Goal: Book appointment/travel/reservation

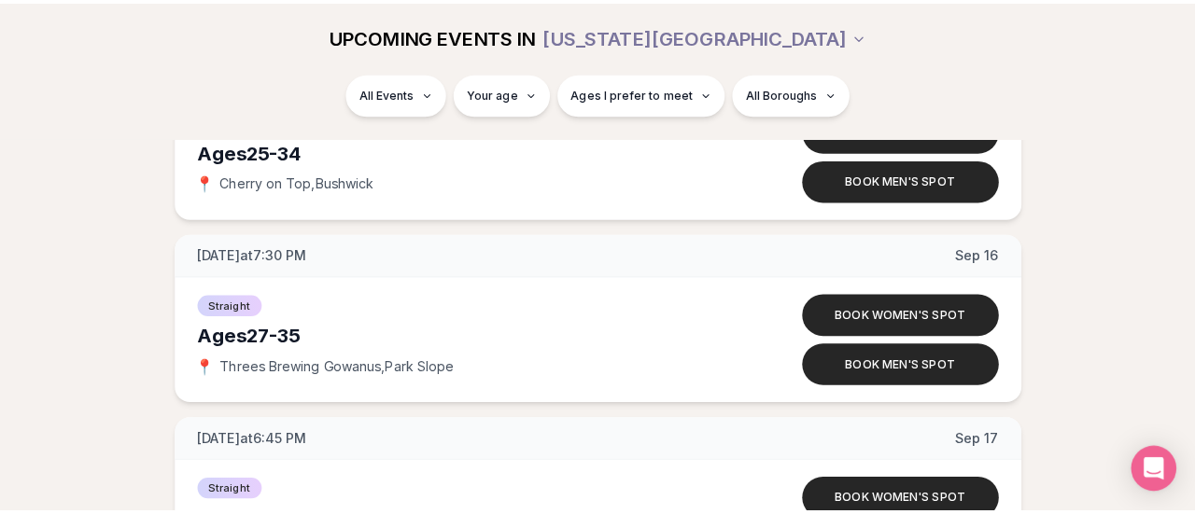
scroll to position [3227, 0]
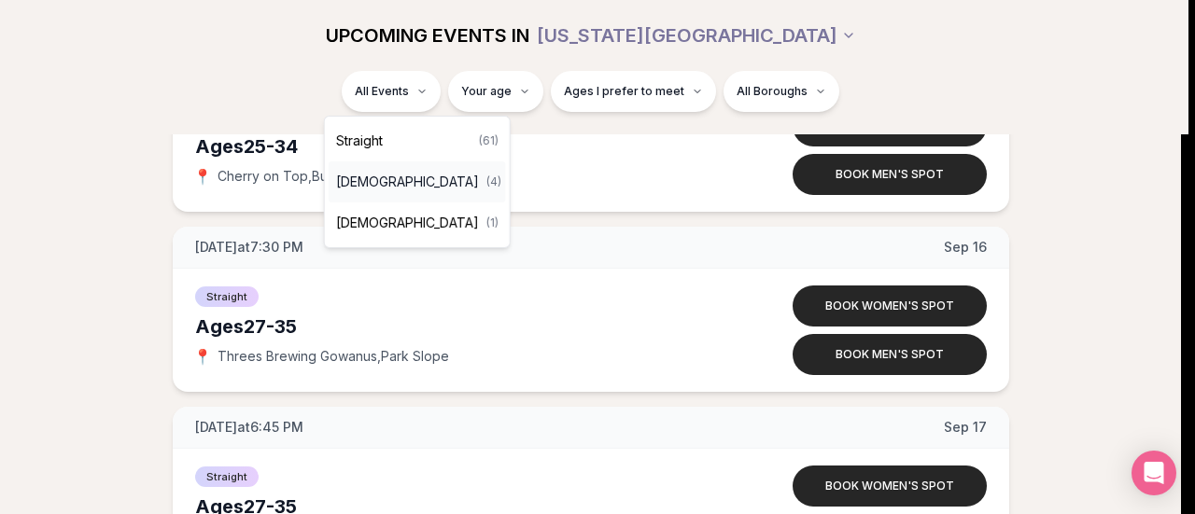
click at [383, 191] on div "[DEMOGRAPHIC_DATA] ( 4 )" at bounding box center [417, 182] width 177 height 41
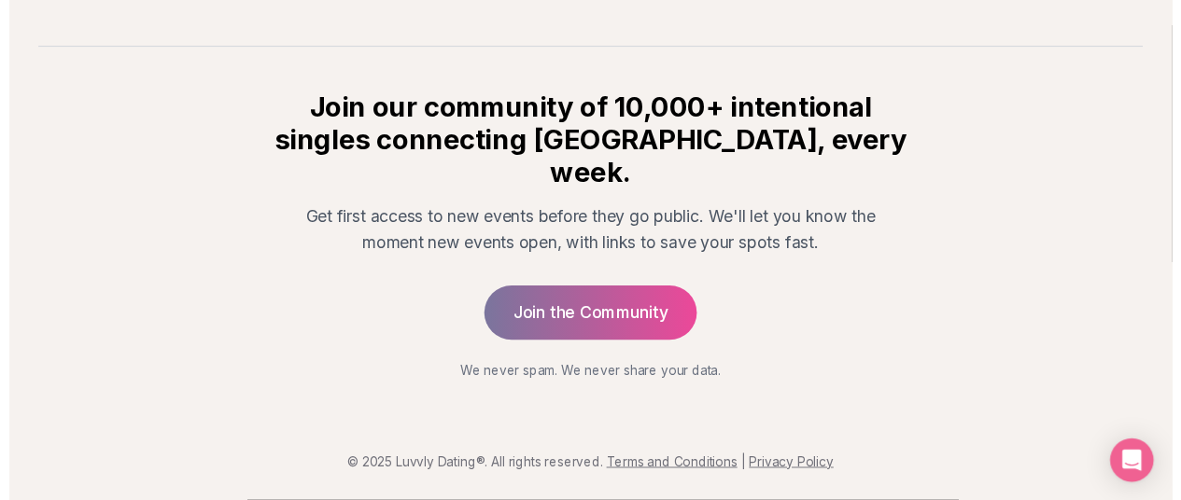
scroll to position [426, 0]
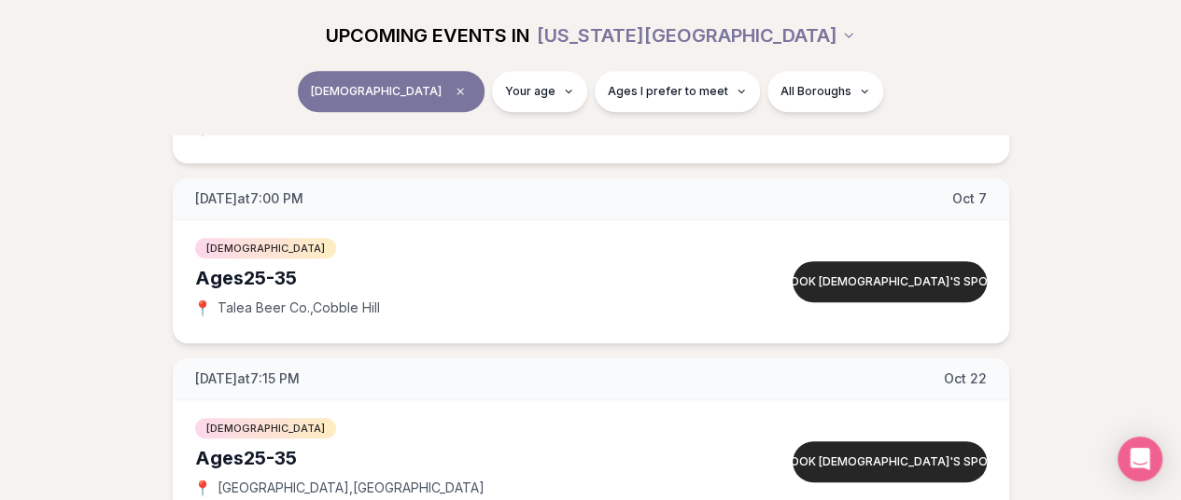
scroll to position [394, 0]
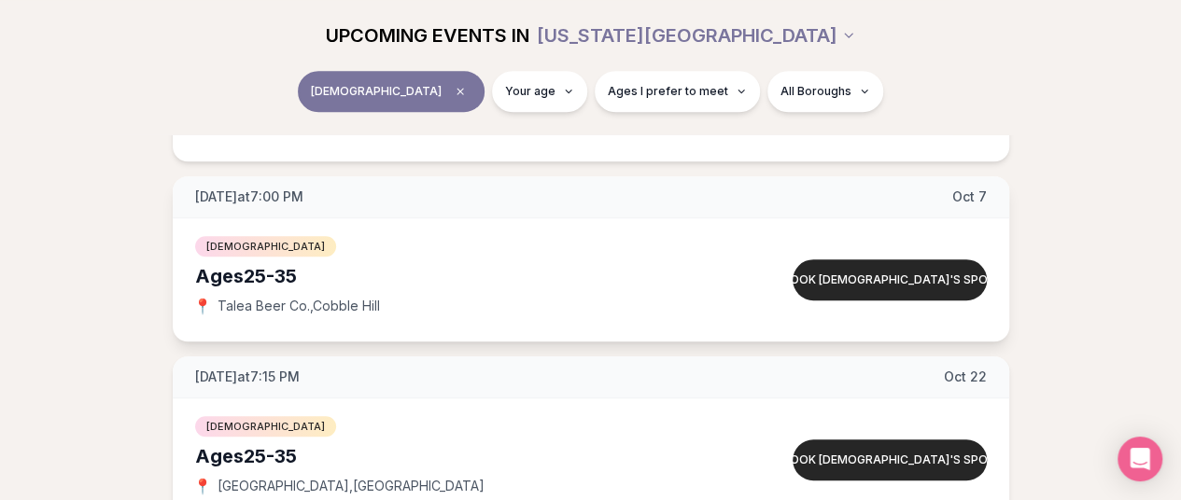
click at [550, 277] on div "Ages [DEMOGRAPHIC_DATA]" at bounding box center [458, 276] width 527 height 26
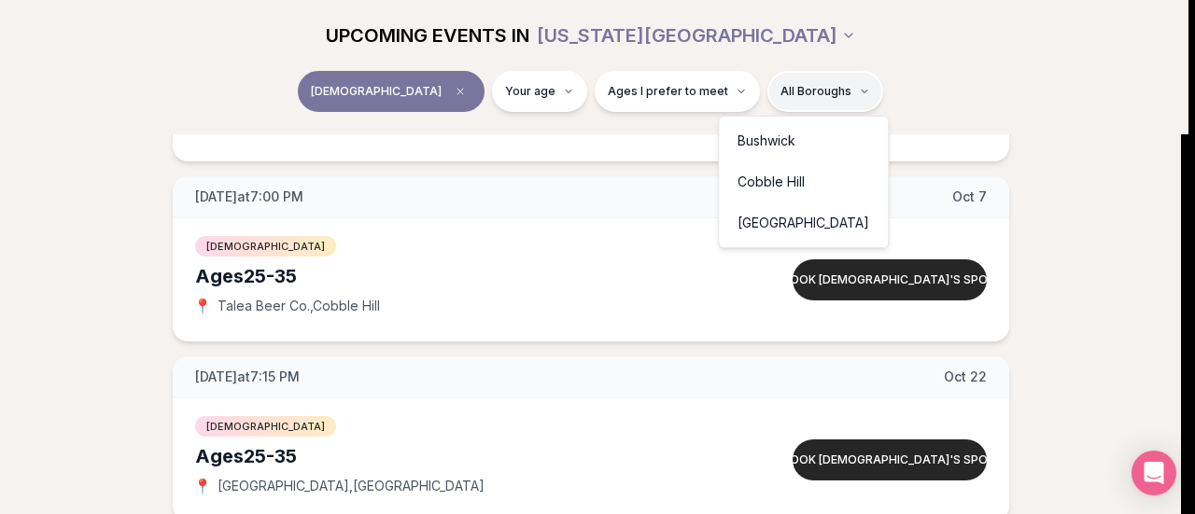
click at [771, 89] on html "Back to home luvvly LOW-PRESSURE SPEED DATING How it Works 💗 3,000 + monthly fi…" at bounding box center [597, 413] width 1195 height 1615
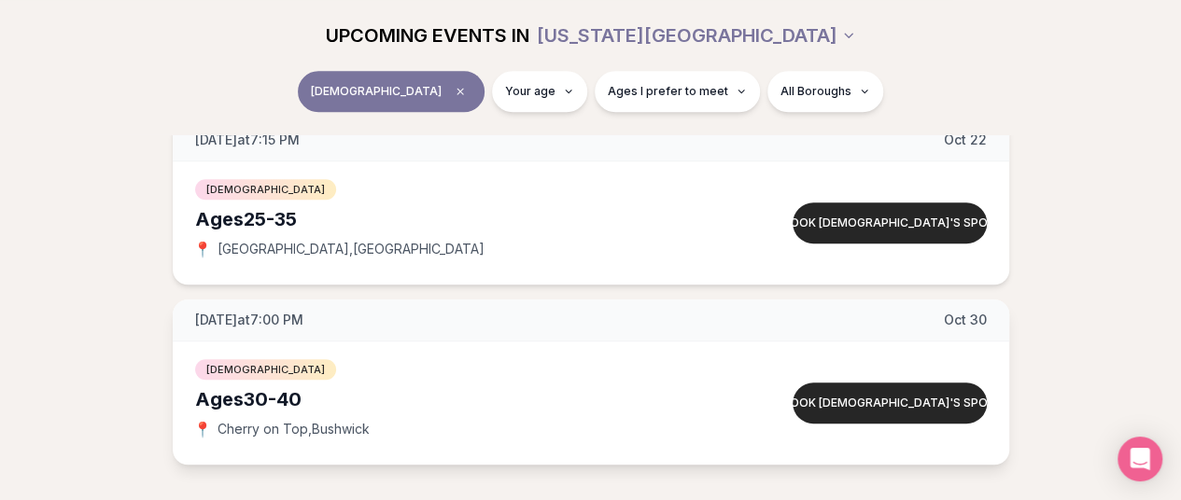
scroll to position [631, 0]
